Goal: Information Seeking & Learning: Learn about a topic

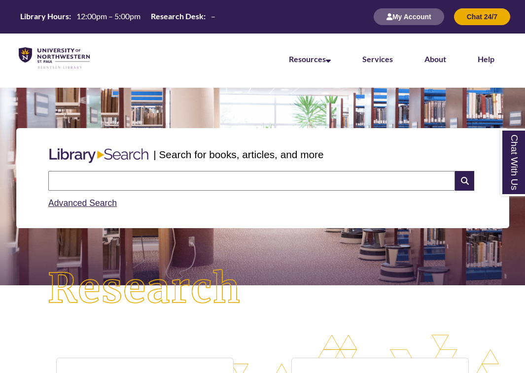
click at [68, 185] on input "text" at bounding box center [251, 181] width 407 height 20
type input "**********"
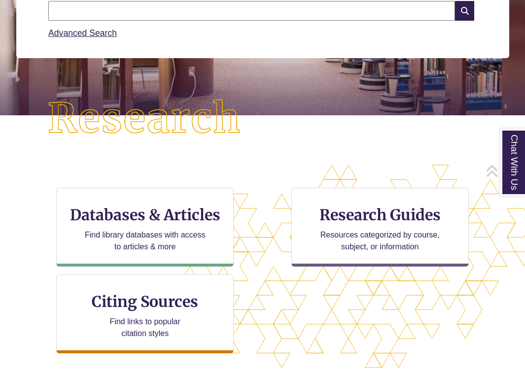
scroll to position [171, 0]
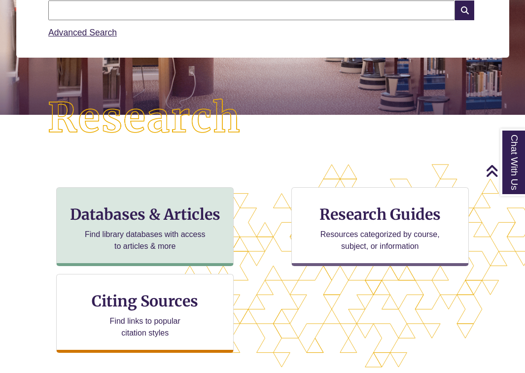
click at [155, 229] on p "Find library databases with access to articles & more" at bounding box center [145, 241] width 129 height 24
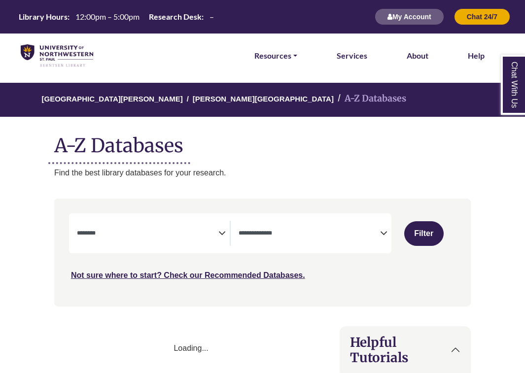
select select "Database Subject Filter"
select select "Database Types Filter"
select select "Database Subject Filter"
select select "Database Types Filter"
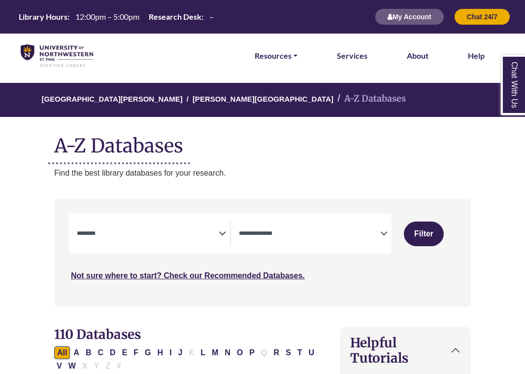
click at [82, 52] on img at bounding box center [57, 55] width 72 height 23
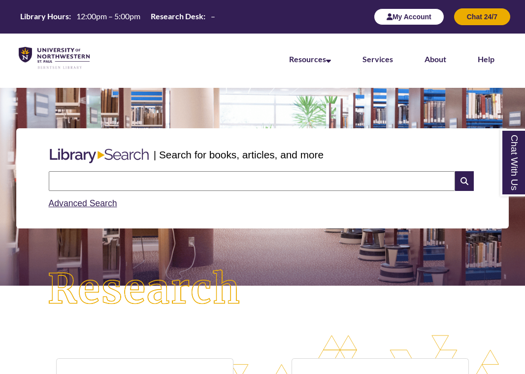
click at [419, 15] on button "My Account" at bounding box center [409, 16] width 70 height 17
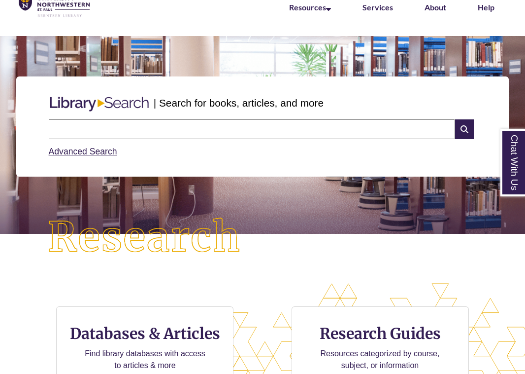
scroll to position [54, 0]
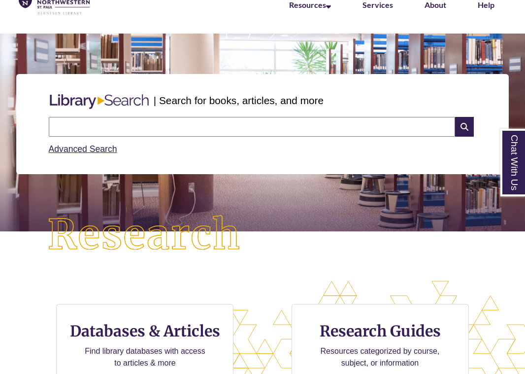
click at [90, 155] on div "Search Advanced Search" at bounding box center [263, 136] width 436 height 47
click at [93, 151] on link "Advanced Search" at bounding box center [83, 149] width 69 height 10
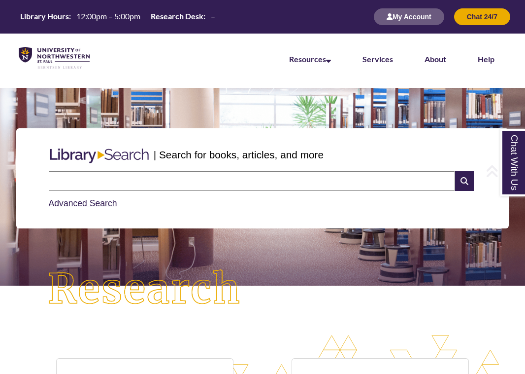
scroll to position [0, 0]
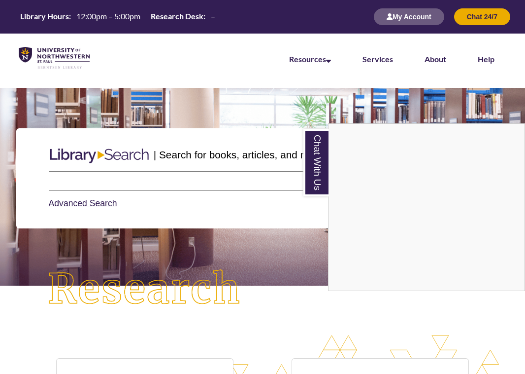
click at [318, 153] on link "Chat With Us" at bounding box center [316, 163] width 25 height 68
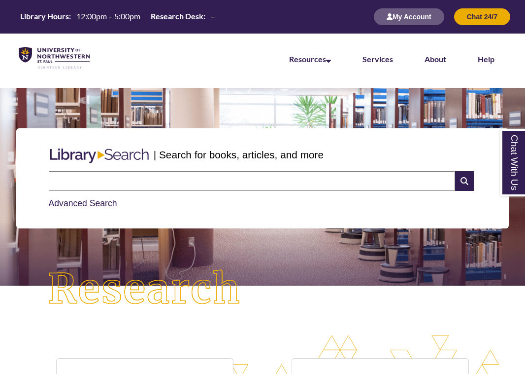
click at [258, 179] on input "text" at bounding box center [252, 181] width 407 height 20
